Goal: Task Accomplishment & Management: Complete application form

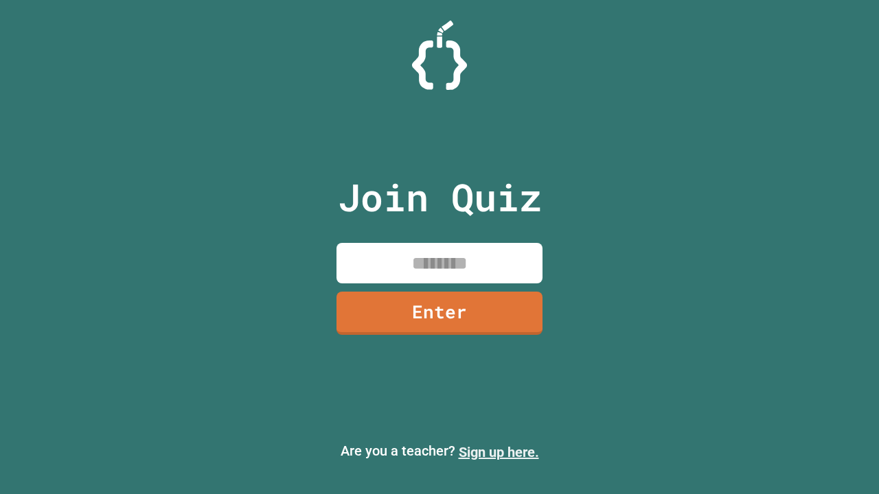
click at [498, 452] on link "Sign up here." at bounding box center [499, 452] width 80 height 16
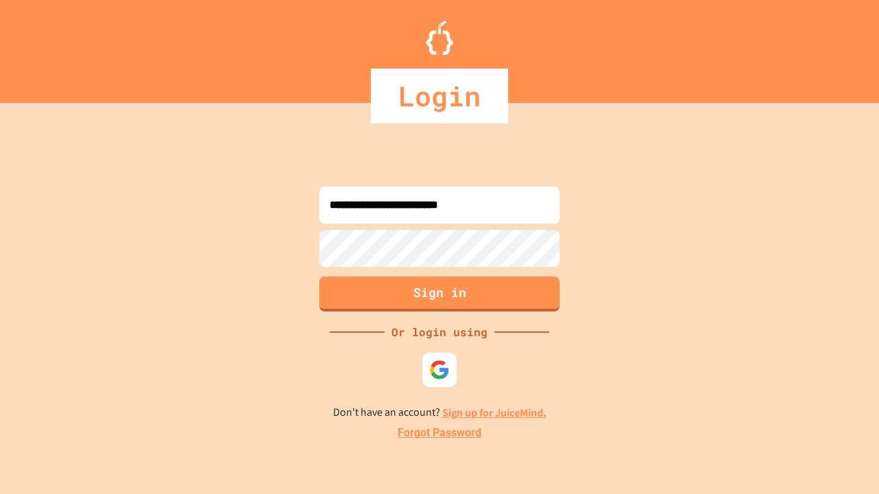
type input "**********"
